Goal: Task Accomplishment & Management: Manage account settings

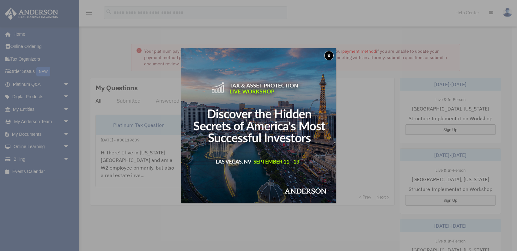
click at [327, 56] on button "x" at bounding box center [328, 55] width 9 height 9
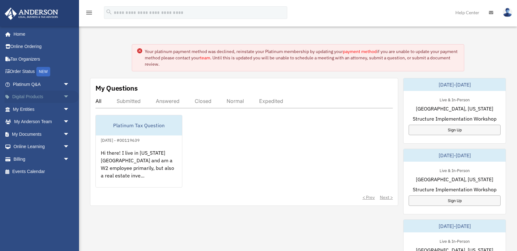
click at [33, 98] on link "Digital Products arrow_drop_down" at bounding box center [41, 97] width 75 height 13
click at [67, 99] on span "arrow_drop_down" at bounding box center [69, 97] width 13 height 13
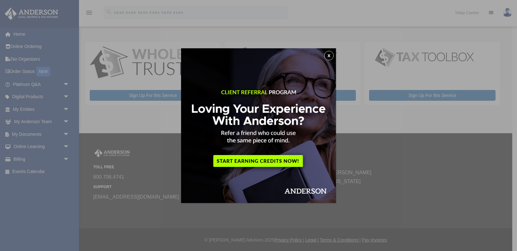
click at [329, 54] on button "x" at bounding box center [328, 55] width 9 height 9
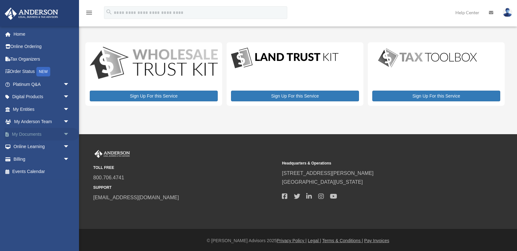
click at [63, 134] on span "arrow_drop_down" at bounding box center [69, 134] width 13 height 13
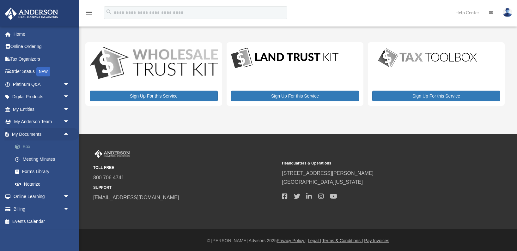
click at [33, 148] on link "Box" at bounding box center [44, 147] width 70 height 13
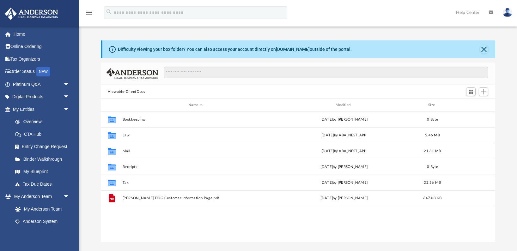
scroll to position [143, 394]
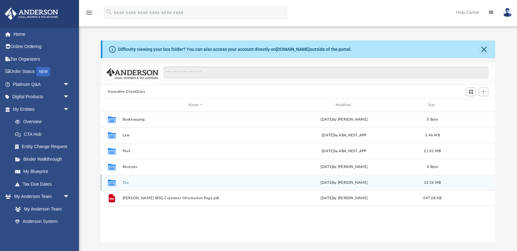
click at [124, 183] on button "Tax" at bounding box center [196, 183] width 146 height 4
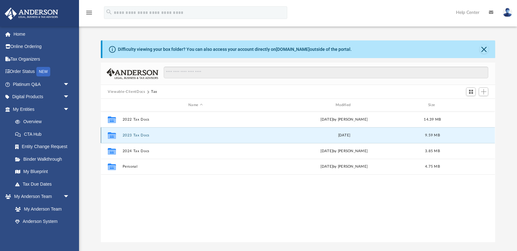
click at [145, 136] on button "2023 Tax Docs" at bounding box center [196, 135] width 146 height 4
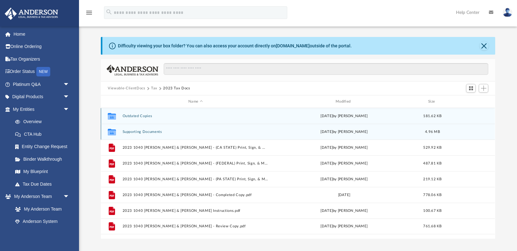
scroll to position [0, 0]
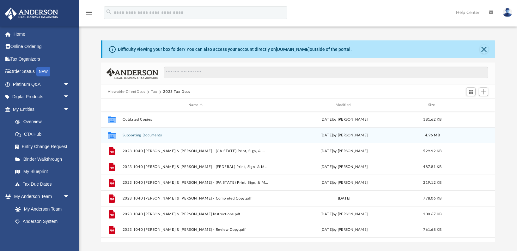
click at [145, 136] on button "Supporting Documents" at bounding box center [196, 135] width 146 height 4
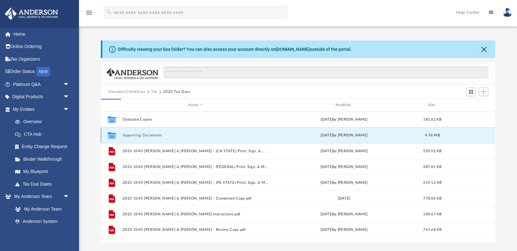
click at [145, 136] on button "Supporting Documents" at bounding box center [196, 135] width 146 height 4
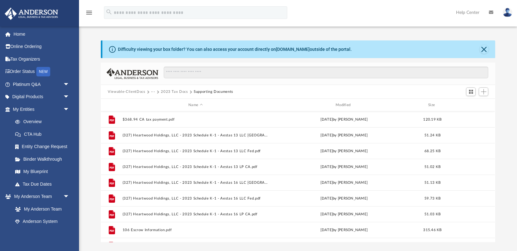
click at [117, 92] on button "Viewable-ClientDocs" at bounding box center [126, 92] width 37 height 6
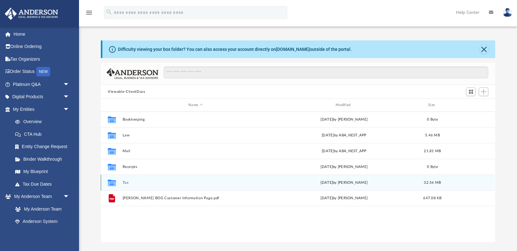
click at [129, 183] on button "Tax" at bounding box center [196, 183] width 146 height 4
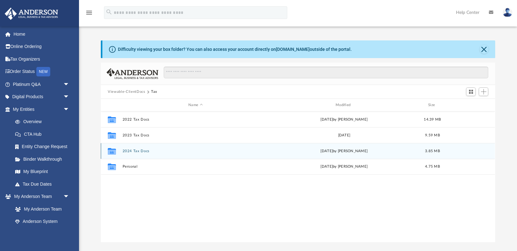
click at [141, 152] on button "2024 Tax Docs" at bounding box center [196, 151] width 146 height 4
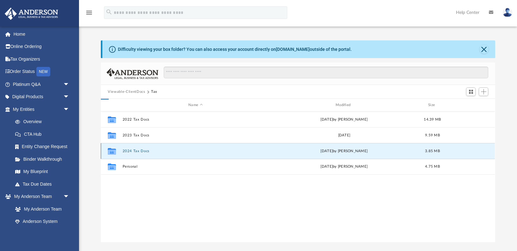
click at [141, 152] on button "2024 Tax Docs" at bounding box center [196, 151] width 146 height 4
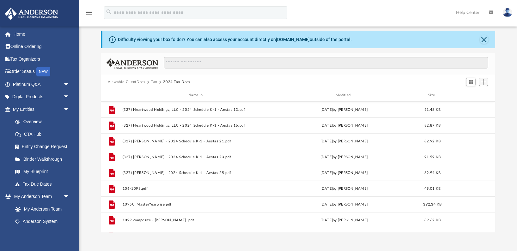
click at [486, 82] on button "Add" at bounding box center [482, 82] width 9 height 9
click at [478, 95] on li "Upload" at bounding box center [474, 94] width 20 height 7
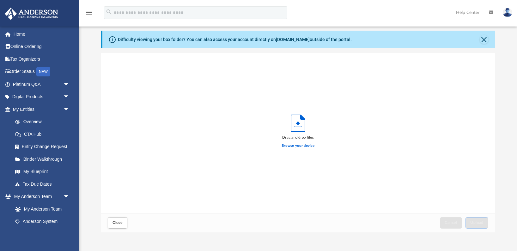
scroll to position [160, 394]
click at [288, 148] on label "Browse your device" at bounding box center [297, 146] width 33 height 6
click at [0, 0] on input "Browse your device" at bounding box center [0, 0] width 0 height 0
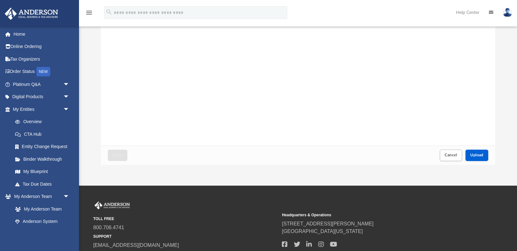
scroll to position [125, 0]
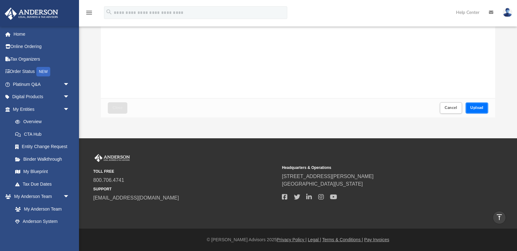
click at [475, 108] on span "Upload" at bounding box center [476, 108] width 13 height 4
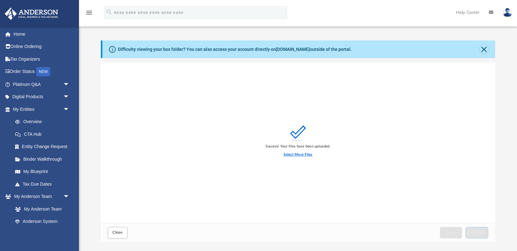
click at [300, 156] on label "Select More Files" at bounding box center [297, 155] width 29 height 6
click at [0, 0] on input "Select More Files" at bounding box center [0, 0] width 0 height 0
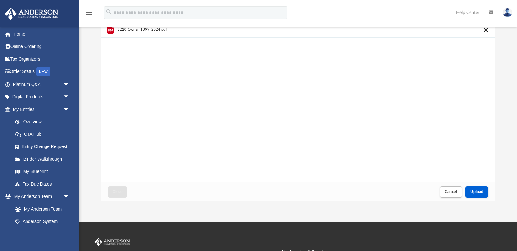
scroll to position [52, 0]
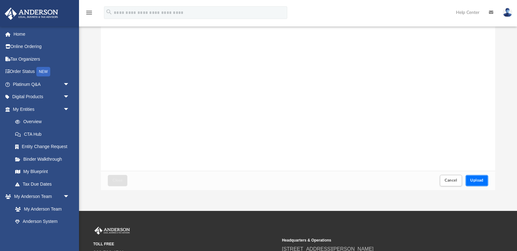
click at [477, 178] on span "Upload" at bounding box center [476, 180] width 13 height 4
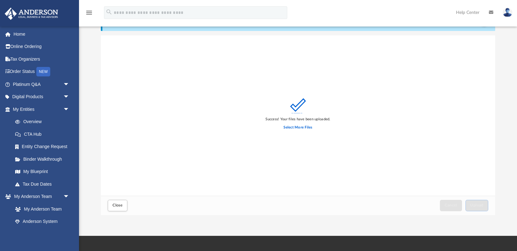
scroll to position [0, 0]
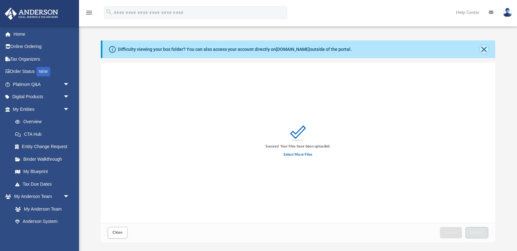
click at [486, 51] on button "Close" at bounding box center [483, 49] width 9 height 9
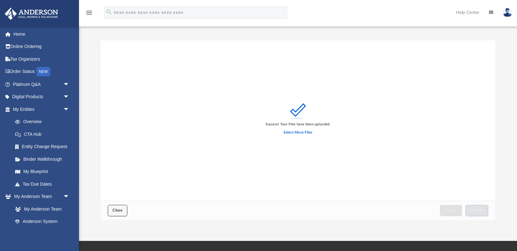
click at [117, 215] on button "Close" at bounding box center [118, 210] width 20 height 11
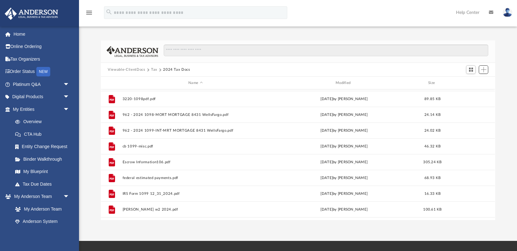
scroll to position [248, 0]
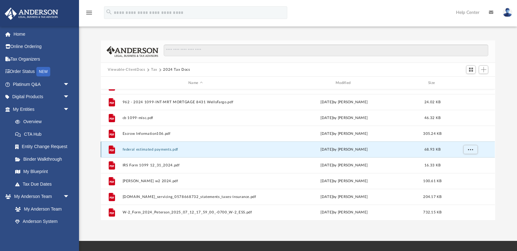
click at [153, 148] on button "federal estimated payments.pdf" at bounding box center [196, 149] width 146 height 4
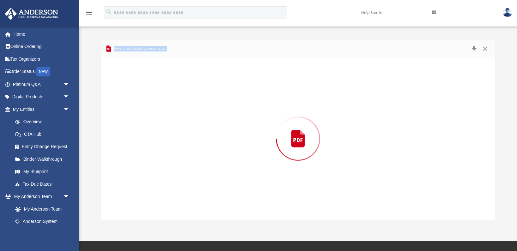
click at [153, 148] on div "Preview" at bounding box center [298, 138] width 394 height 163
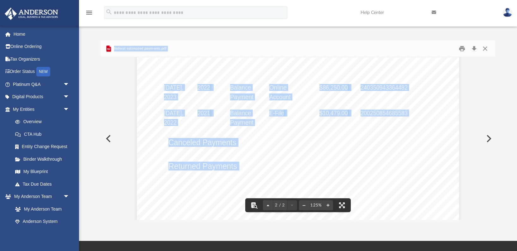
scroll to position [494, 0]
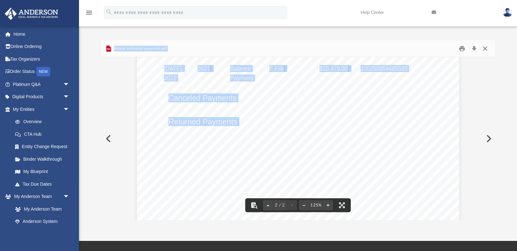
click at [486, 49] on button "Close" at bounding box center [484, 49] width 11 height 10
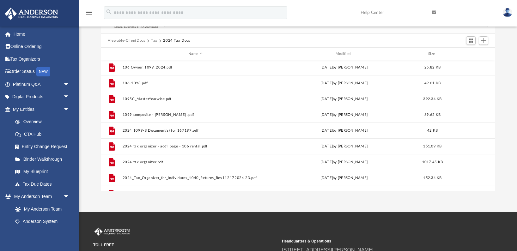
scroll to position [0, 0]
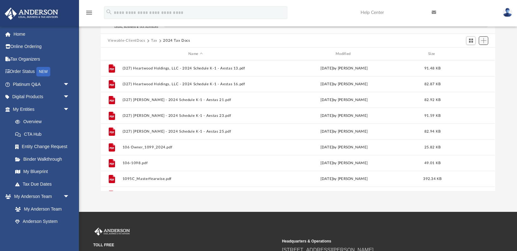
click at [484, 42] on span "Add" at bounding box center [483, 40] width 5 height 5
click at [475, 55] on li "Upload" at bounding box center [474, 53] width 20 height 7
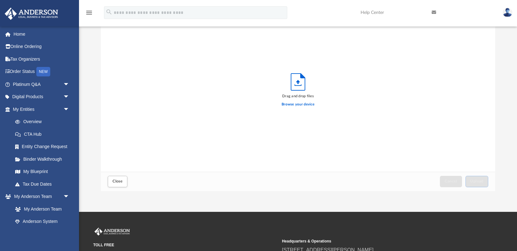
scroll to position [160, 394]
click at [310, 106] on label "Browse your device" at bounding box center [297, 105] width 33 height 6
click at [0, 0] on input "Browse your device" at bounding box center [0, 0] width 0 height 0
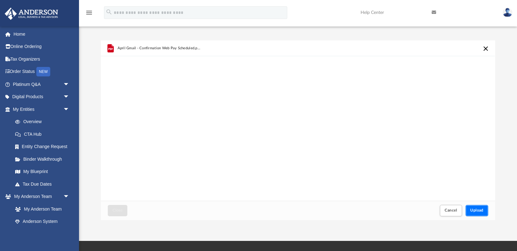
click at [476, 211] on span "Upload" at bounding box center [476, 210] width 13 height 4
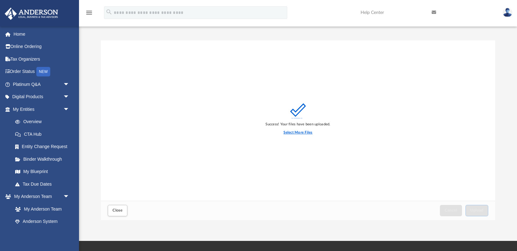
click at [306, 135] on label "Select More Files" at bounding box center [297, 133] width 29 height 6
click at [0, 0] on input "Select More Files" at bounding box center [0, 0] width 0 height 0
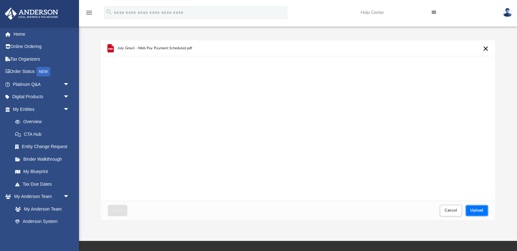
click at [474, 209] on span "Upload" at bounding box center [476, 210] width 13 height 4
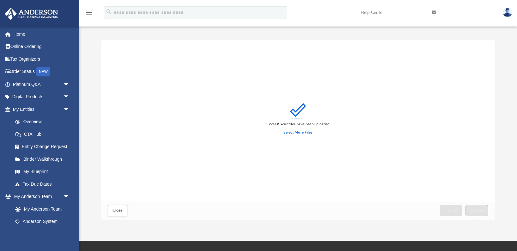
click at [302, 131] on label "Select More Files" at bounding box center [297, 133] width 29 height 6
click at [0, 0] on input "Select More Files" at bounding box center [0, 0] width 0 height 0
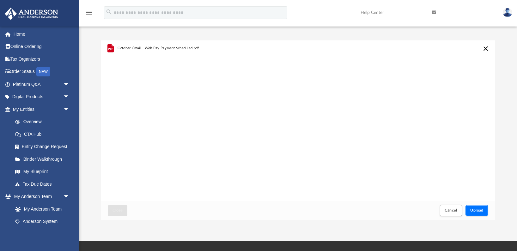
click at [480, 210] on span "Upload" at bounding box center [476, 210] width 13 height 4
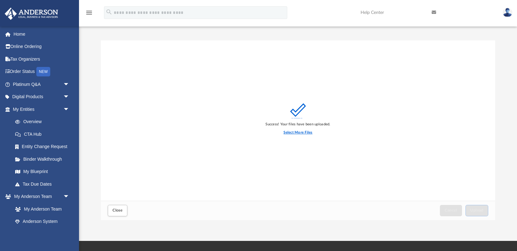
click at [297, 132] on label "Select More Files" at bounding box center [297, 133] width 29 height 6
click at [0, 0] on input "Select More Files" at bounding box center [0, 0] width 0 height 0
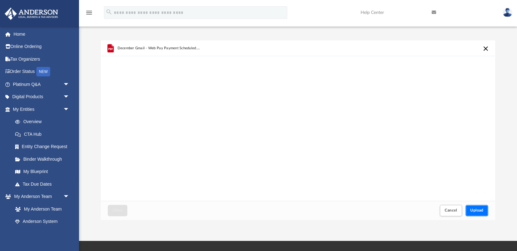
click at [475, 207] on button "Upload" at bounding box center [476, 210] width 23 height 11
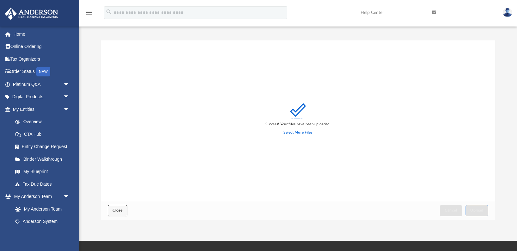
click at [120, 210] on span "Close" at bounding box center [117, 210] width 10 height 4
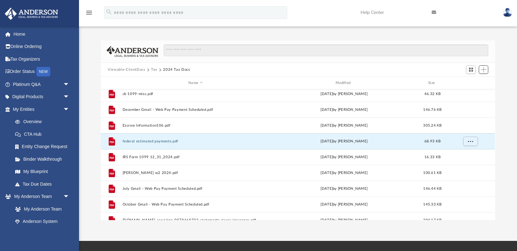
scroll to position [298, 0]
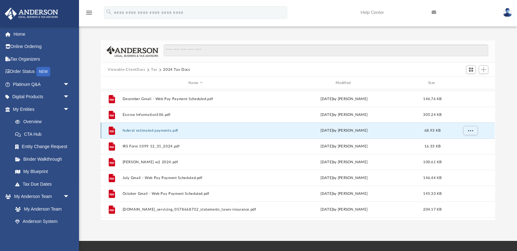
click at [163, 131] on button "federal estimated payments.pdf" at bounding box center [196, 131] width 146 height 4
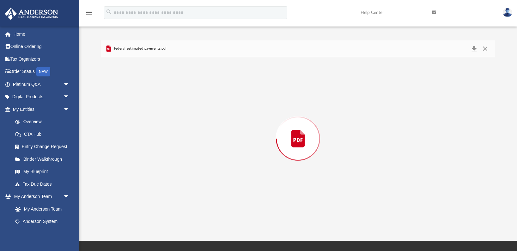
click at [163, 131] on div "Preview" at bounding box center [298, 138] width 394 height 163
